Goal: Task Accomplishment & Management: Manage account settings

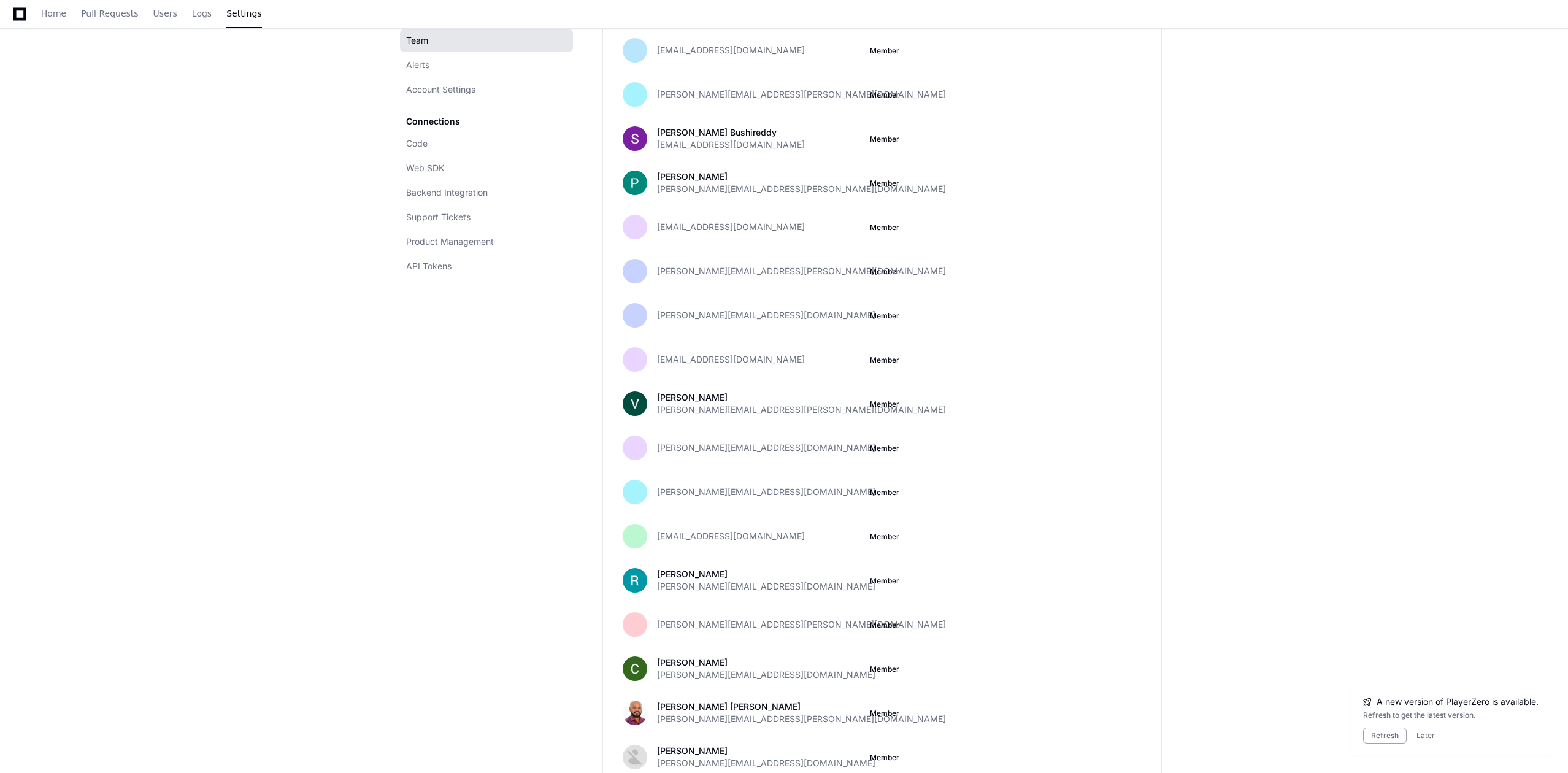
scroll to position [163, 0]
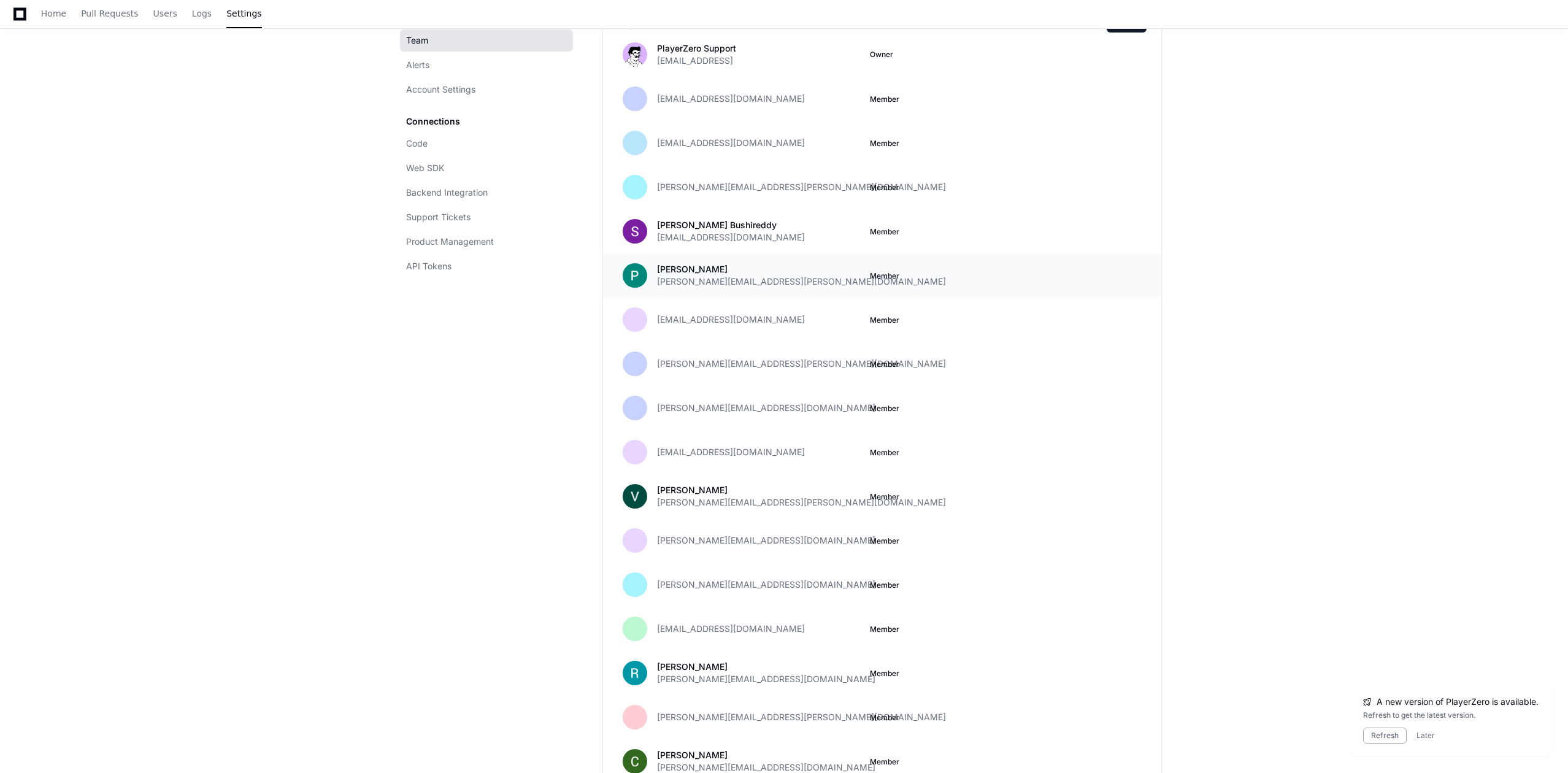
click at [783, 272] on div "[PERSON_NAME] [PERSON_NAME][EMAIL_ADDRESS][PERSON_NAME][DOMAIN_NAME]" at bounding box center [758, 275] width 203 height 25
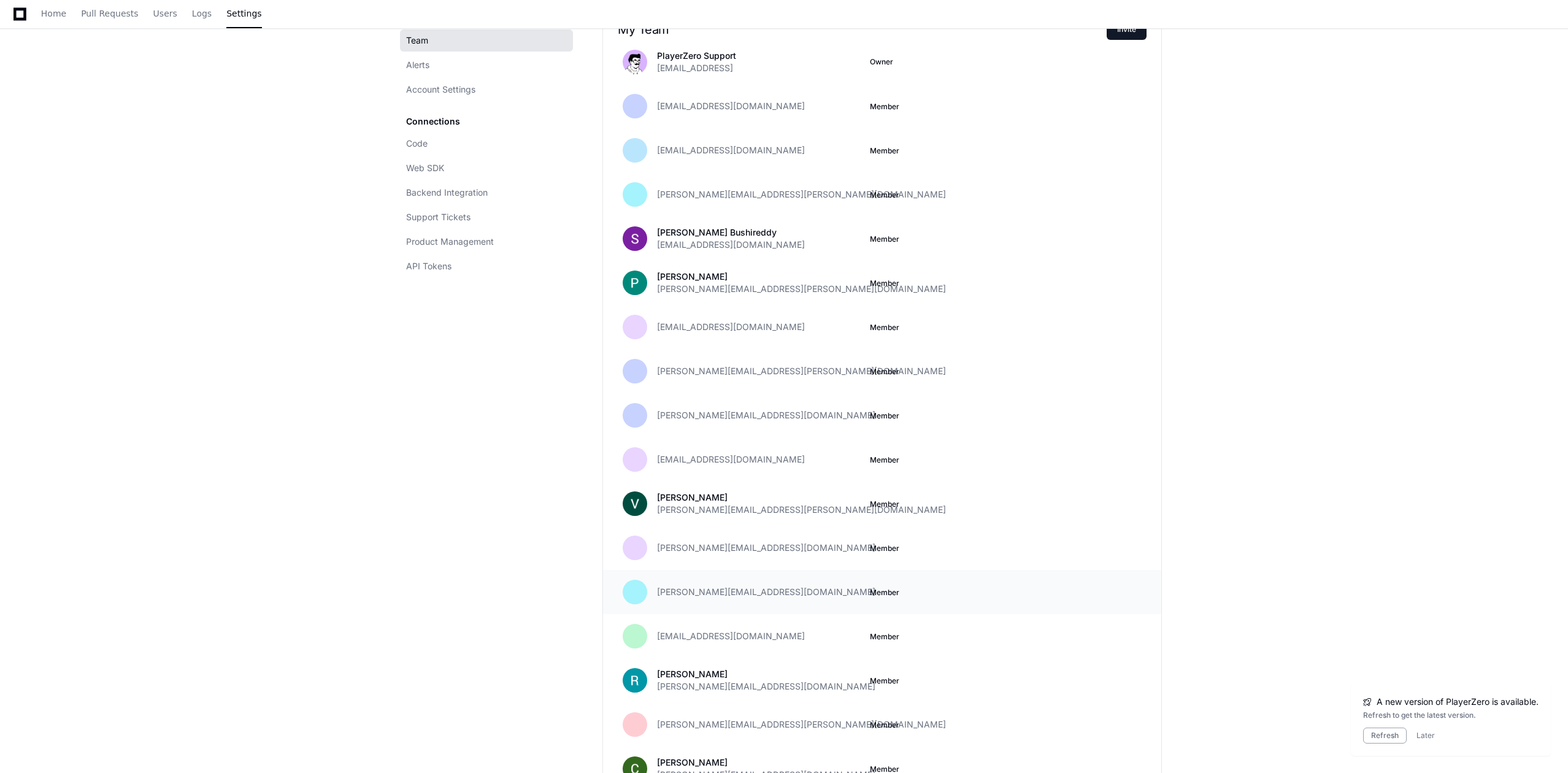
scroll to position [0, 0]
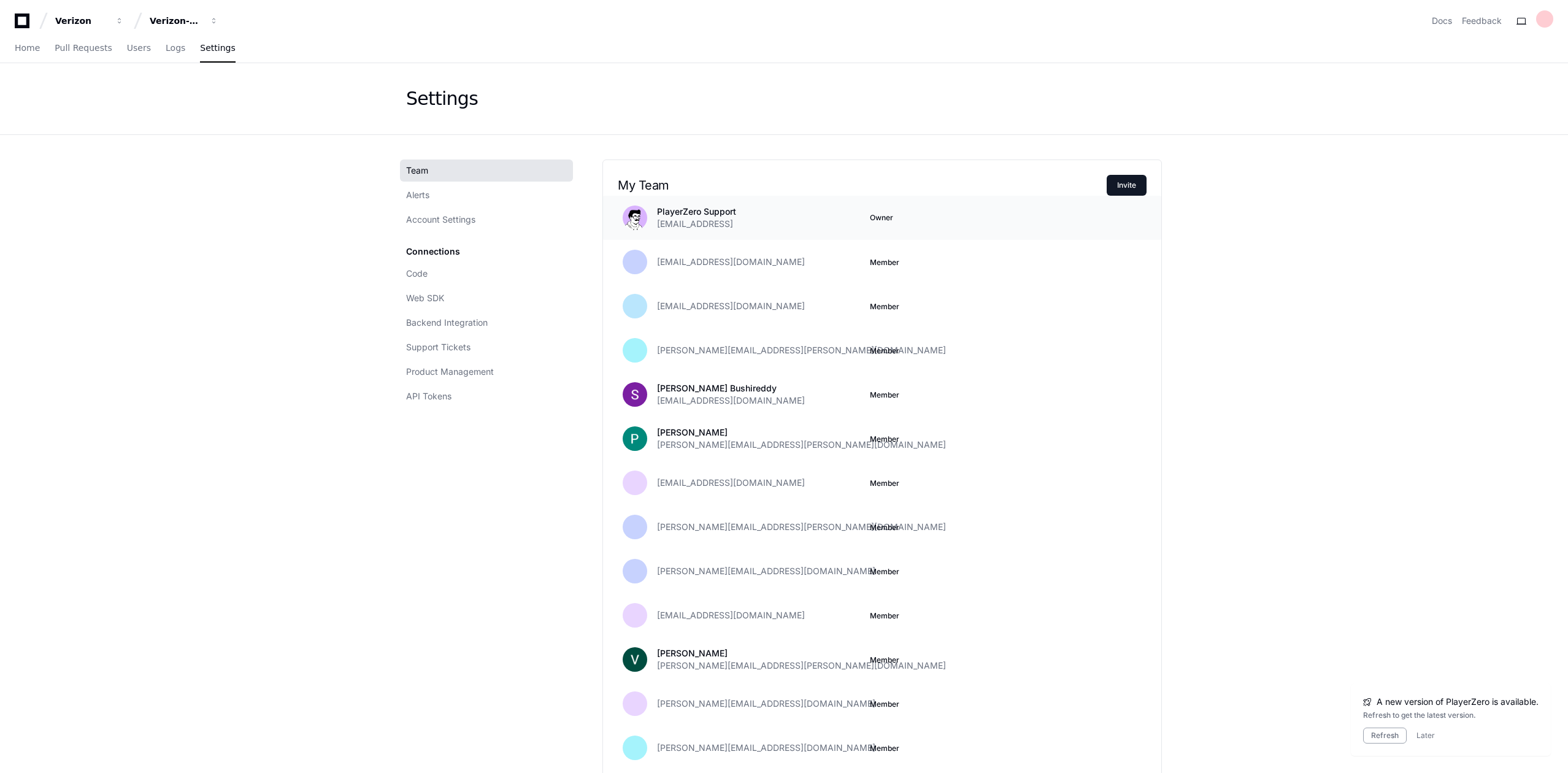
click at [713, 206] on p "PlayerZero Support" at bounding box center [696, 212] width 79 height 12
click at [728, 210] on p "PlayerZero Support" at bounding box center [696, 212] width 79 height 12
click at [870, 227] on div "PlayerZero Support [EMAIL_ADDRESS] Owner" at bounding box center [865, 218] width 436 height 25
click at [872, 264] on button "Member" at bounding box center [885, 262] width 30 height 10
click at [699, 263] on span "[EMAIL_ADDRESS][DOMAIN_NAME]" at bounding box center [731, 262] width 148 height 12
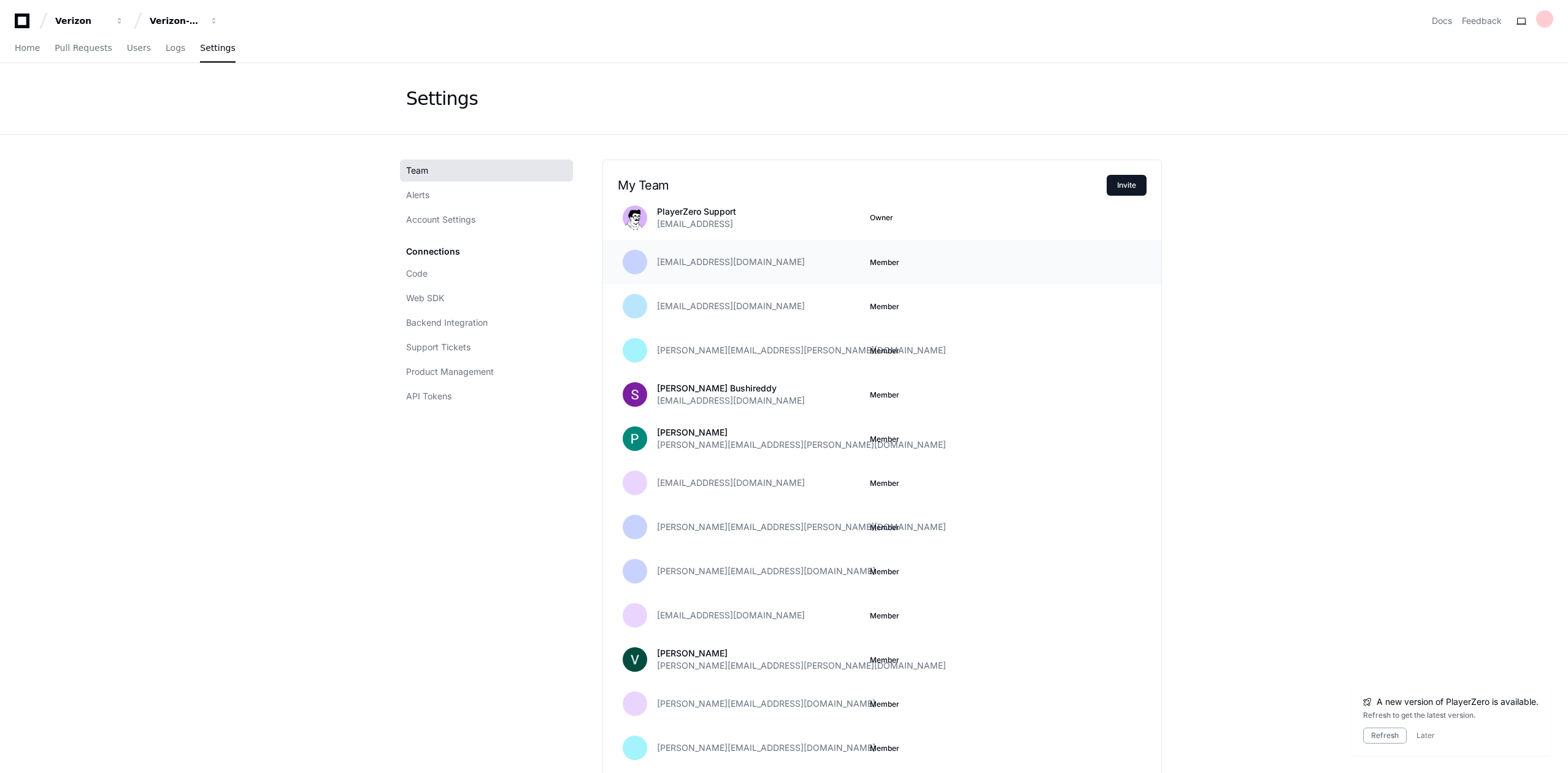
click at [658, 257] on span "[EMAIL_ADDRESS][DOMAIN_NAME]" at bounding box center [731, 262] width 148 height 12
click at [697, 391] on p "[PERSON_NAME] Bushireddy" at bounding box center [731, 388] width 148 height 12
click at [805, 391] on p "[PERSON_NAME] Bushireddy" at bounding box center [731, 388] width 148 height 12
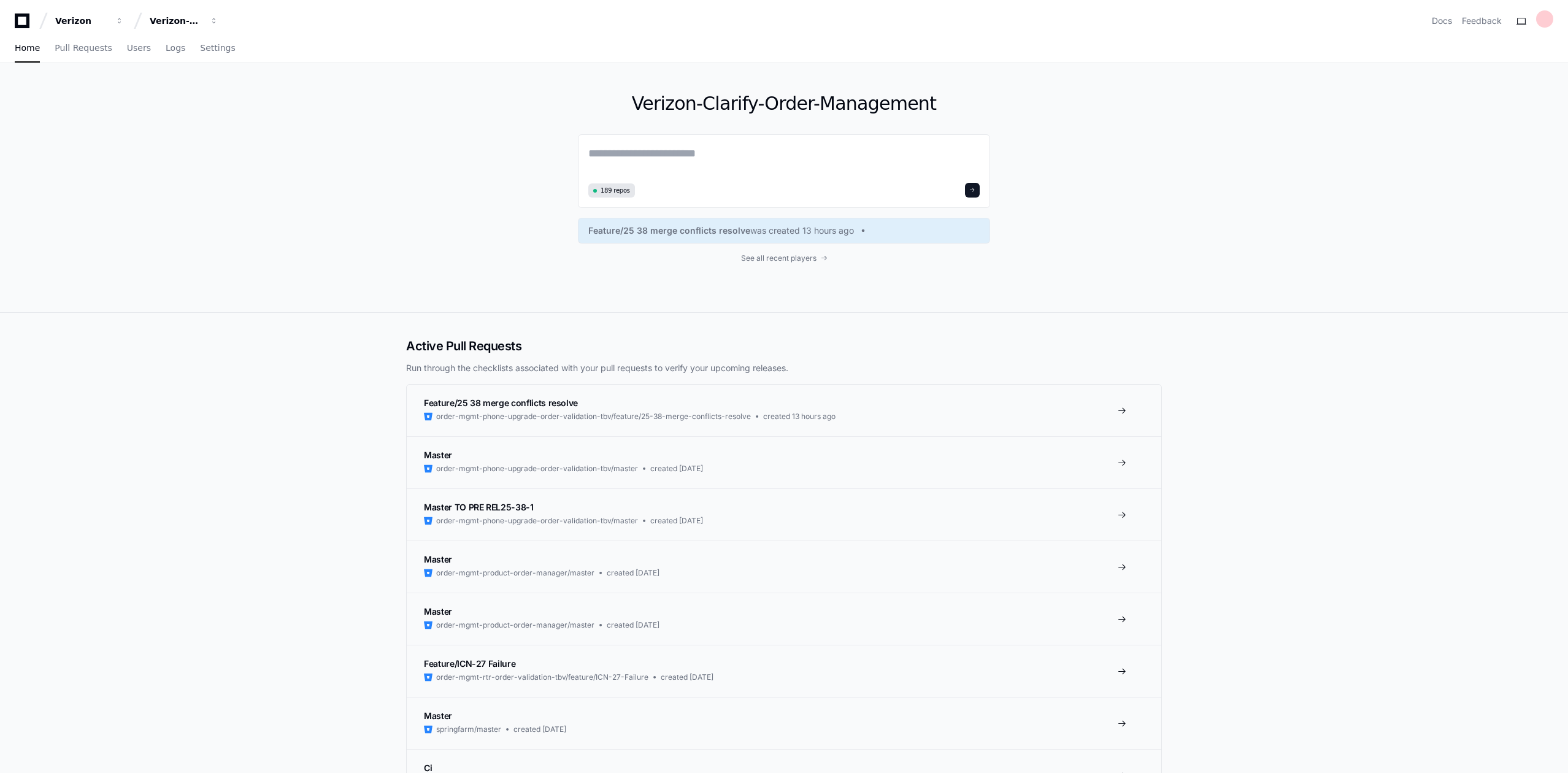
click at [18, 23] on icon at bounding box center [22, 21] width 25 height 15
click at [15, 22] on icon at bounding box center [22, 21] width 15 height 15
click at [32, 52] on span "Home" at bounding box center [27, 48] width 25 height 7
